Goal: Task Accomplishment & Management: Use online tool/utility

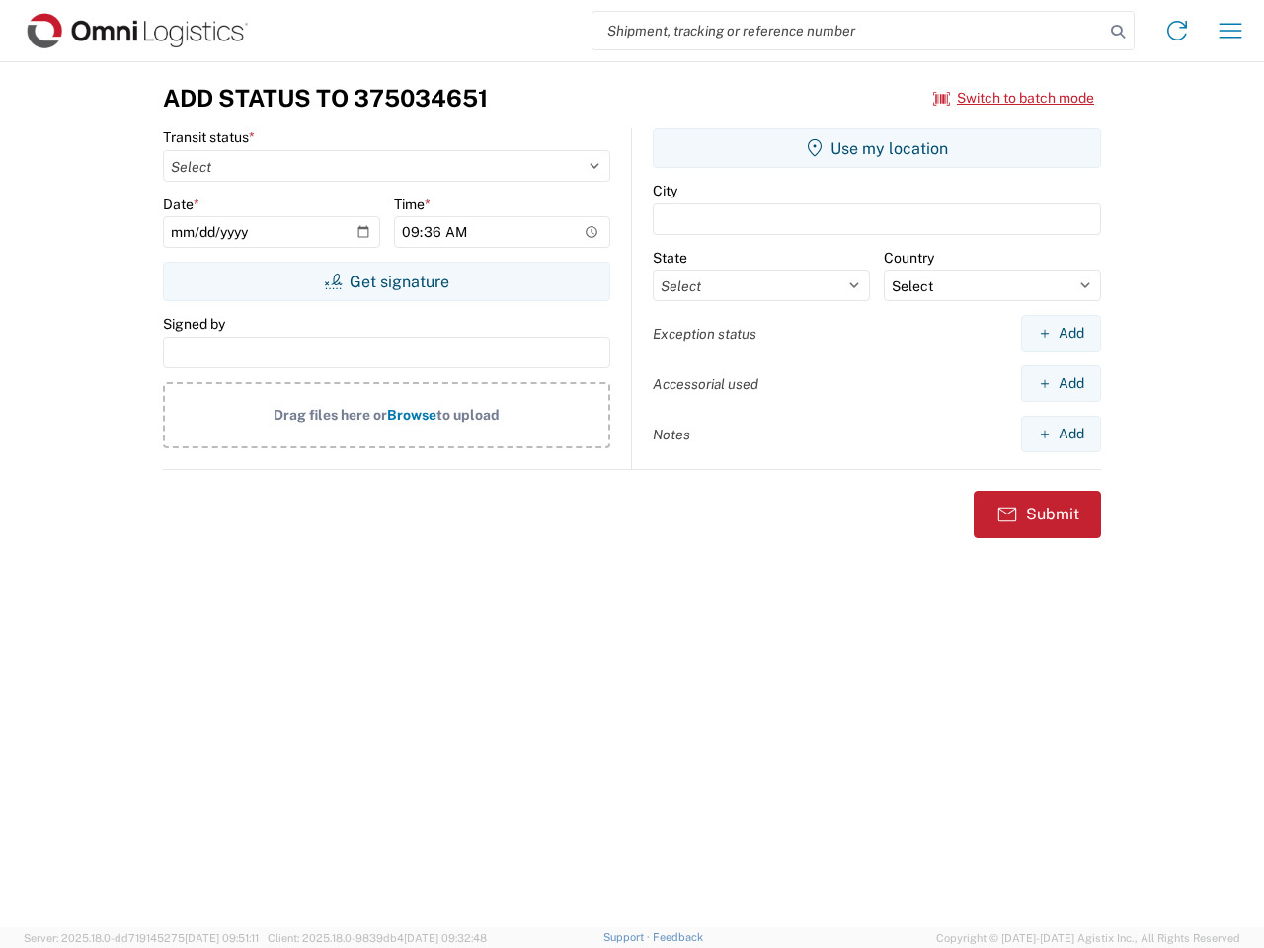
click at [849, 31] on input "search" at bounding box center [849, 31] width 512 height 38
click at [1118, 32] on icon at bounding box center [1118, 32] width 28 height 28
click at [1178, 31] on icon at bounding box center [1178, 31] width 32 height 32
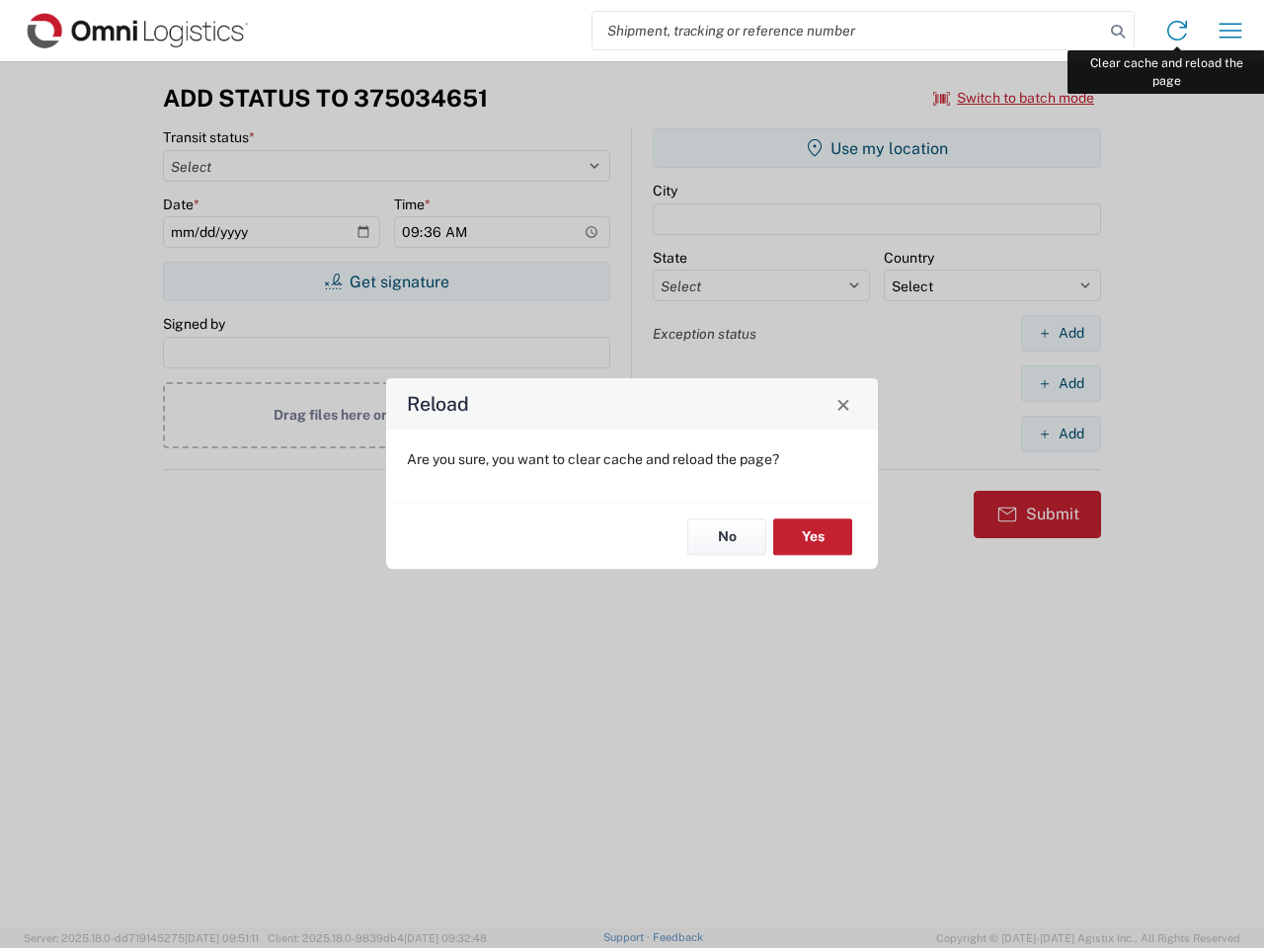
click at [1231, 31] on div "Reload Are you sure, you want to clear cache and reload the page? No Yes" at bounding box center [632, 474] width 1264 height 948
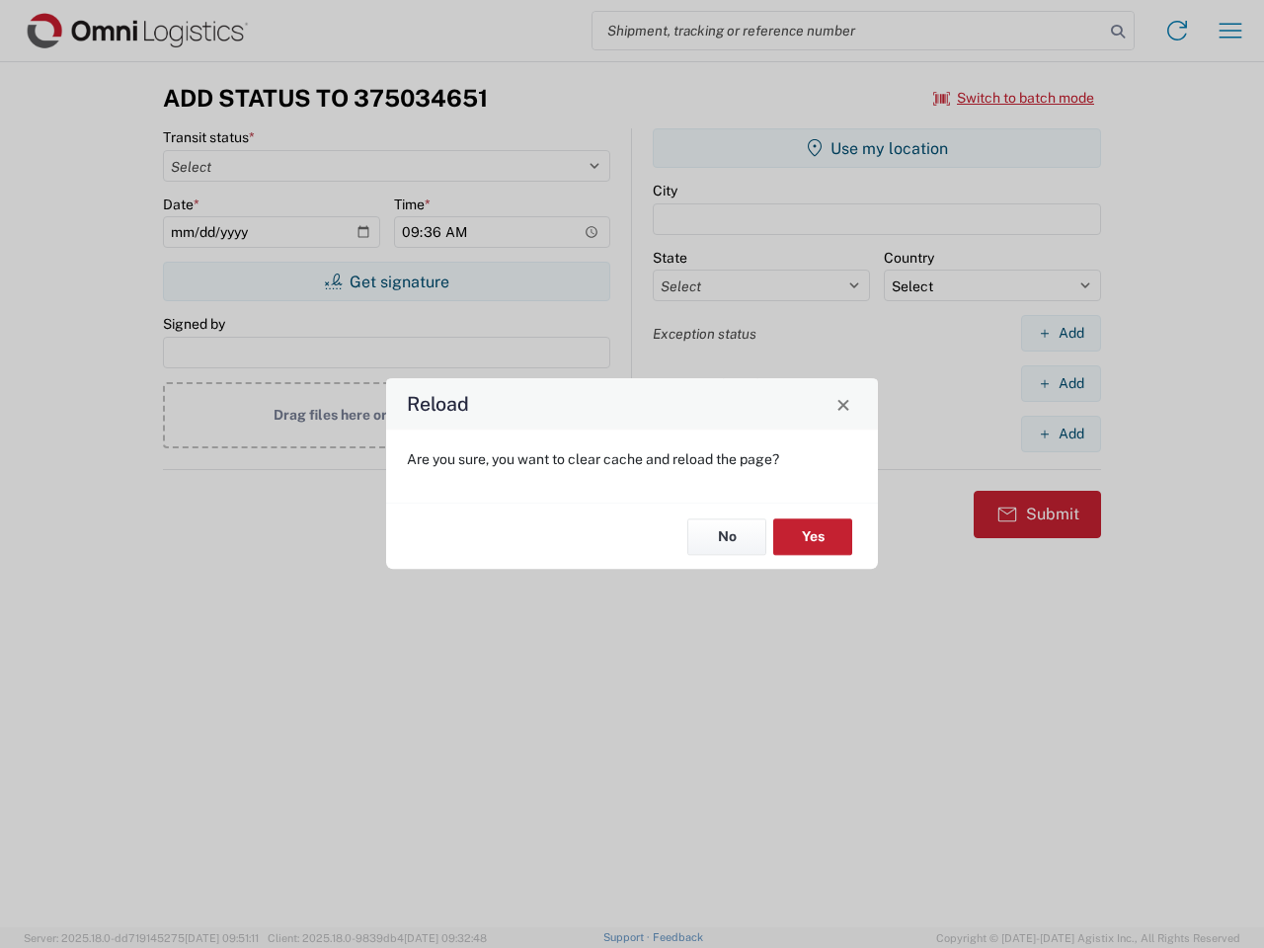
click at [1015, 98] on div "Reload Are you sure, you want to clear cache and reload the page? No Yes" at bounding box center [632, 474] width 1264 height 948
click at [386, 282] on div "Reload Are you sure, you want to clear cache and reload the page? No Yes" at bounding box center [632, 474] width 1264 height 948
click at [877, 148] on div "Reload Are you sure, you want to clear cache and reload the page? No Yes" at bounding box center [632, 474] width 1264 height 948
click at [1061, 333] on div "Reload Are you sure, you want to clear cache and reload the page? No Yes" at bounding box center [632, 474] width 1264 height 948
click at [1061, 383] on div "Reload Are you sure, you want to clear cache and reload the page? No Yes" at bounding box center [632, 474] width 1264 height 948
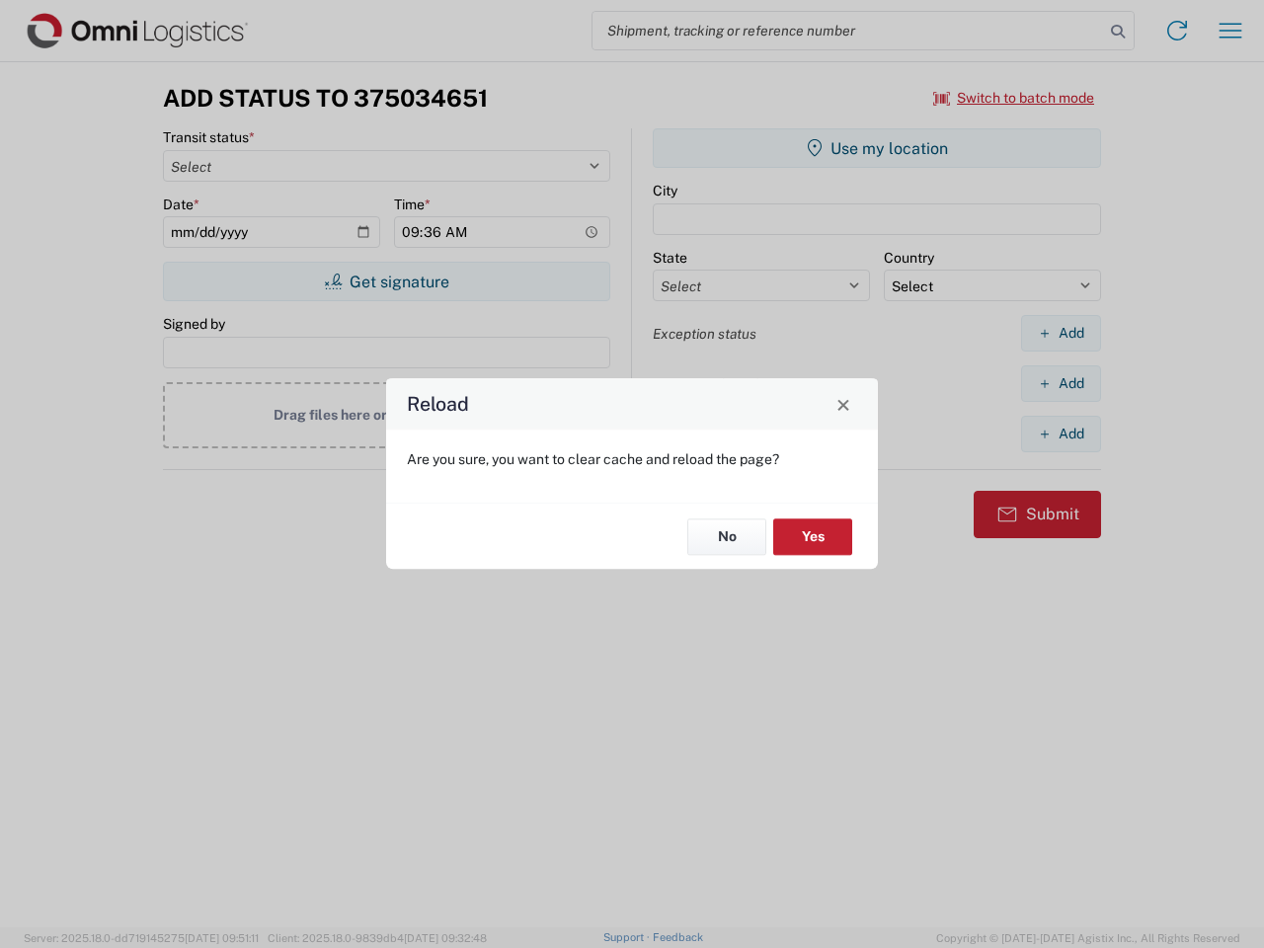
click at [1061, 434] on div "Reload Are you sure, you want to clear cache and reload the page? No Yes" at bounding box center [632, 474] width 1264 height 948
